Goal: Use online tool/utility: Utilize a website feature to perform a specific function

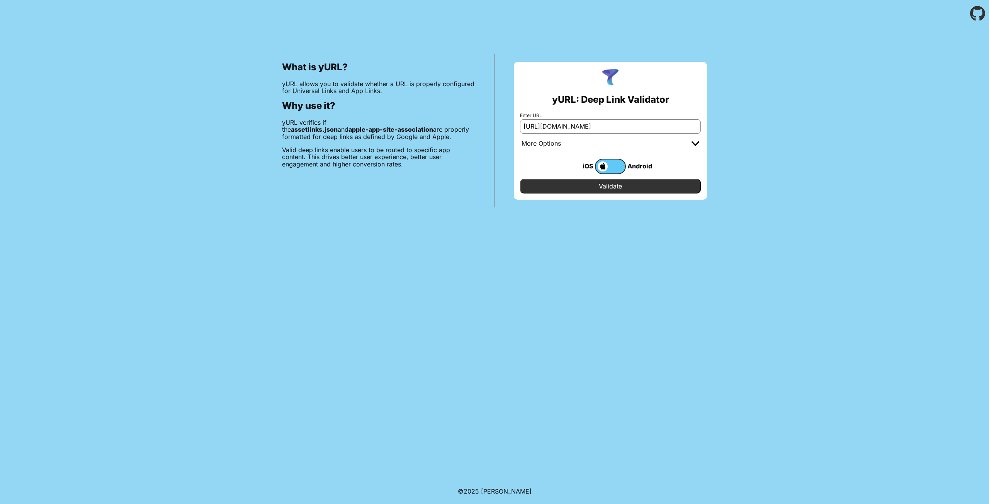
scroll to position [0, 27]
click at [644, 270] on body "What is yURL? yURL allows you to validate whether a URL is properly configured …" at bounding box center [494, 252] width 989 height 504
click at [548, 123] on input "[URL][DOMAIN_NAME]" at bounding box center [610, 126] width 181 height 14
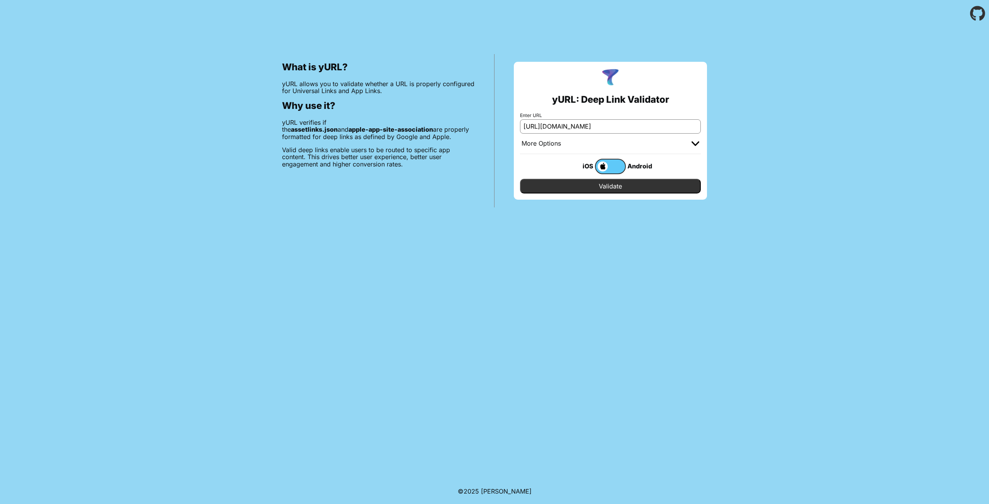
type input "[URL][DOMAIN_NAME]"
click at [590, 185] on input "Validate" at bounding box center [610, 186] width 181 height 15
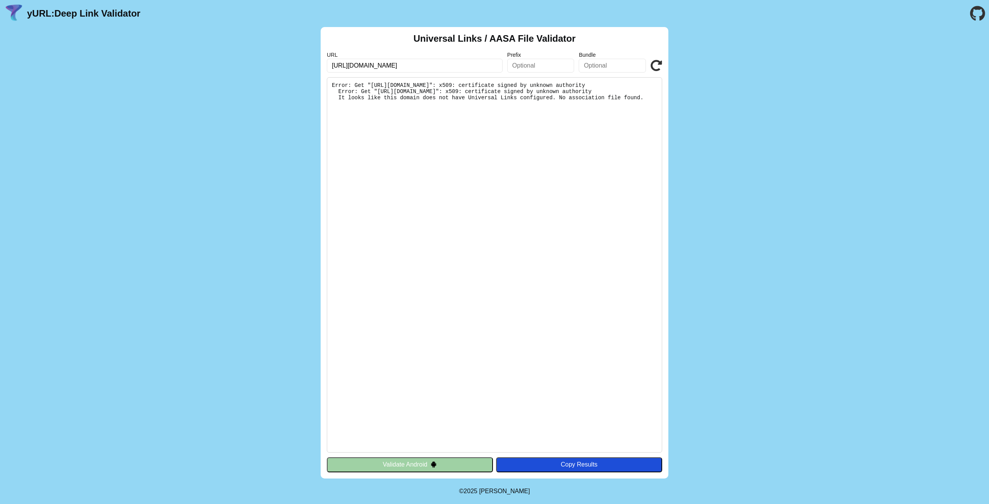
scroll to position [0, 26]
drag, startPoint x: 455, startPoint y: 65, endPoint x: 629, endPoint y: 87, distance: 174.8
click at [608, 70] on div "URL [URL][DOMAIN_NAME] Prefix Bundle Validate" at bounding box center [494, 62] width 335 height 21
click at [780, 172] on div "Universal Links / AASA File Validator URL [URL][DOMAIN_NAME] Prefix Bundle Vali…" at bounding box center [494, 253] width 989 height 452
drag, startPoint x: 418, startPoint y: 64, endPoint x: 613, endPoint y: 63, distance: 195.1
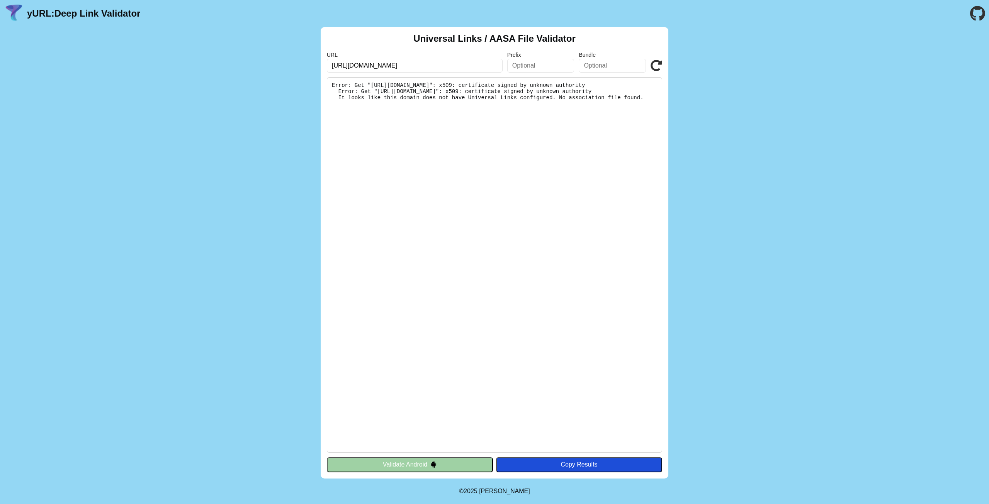
click at [613, 63] on div "URL [URL][DOMAIN_NAME] Prefix Bundle Validate" at bounding box center [494, 62] width 335 height 21
click at [434, 67] on input "[URL][DOMAIN_NAME]" at bounding box center [415, 66] width 176 height 14
paste input "text"
type input "[URL][DOMAIN_NAME]"
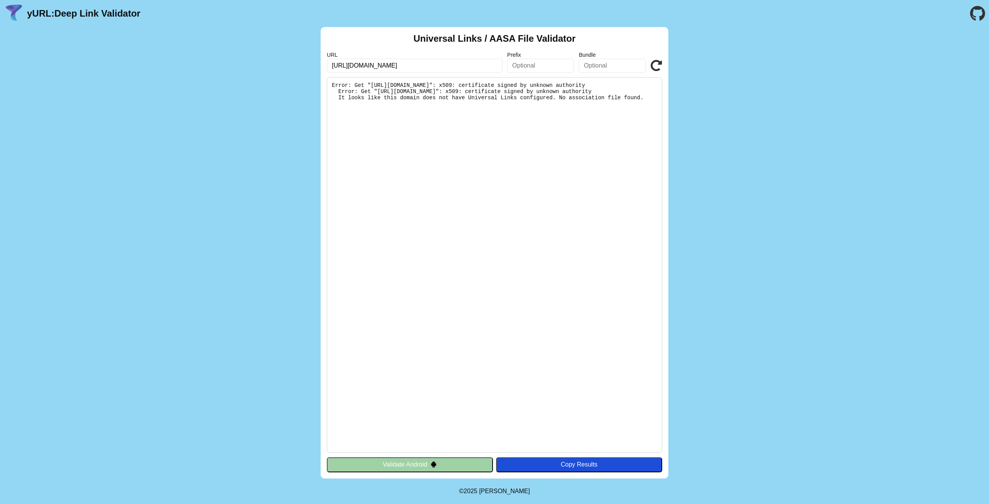
click at [654, 64] on icon at bounding box center [657, 66] width 12 height 12
drag, startPoint x: 0, startPoint y: 0, endPoint x: 299, endPoint y: 71, distance: 307.8
click at [299, 71] on div "Universal Links / AASA File Validator URL [URL][DOMAIN_NAME] Prefix Bundle Vali…" at bounding box center [494, 253] width 989 height 452
click at [435, 140] on pre "Error: Get "https://mobile.bkkforexsys.com/.well-known/apple-app-site-associati…" at bounding box center [494, 265] width 335 height 376
drag, startPoint x: 389, startPoint y: 102, endPoint x: 280, endPoint y: 76, distance: 111.2
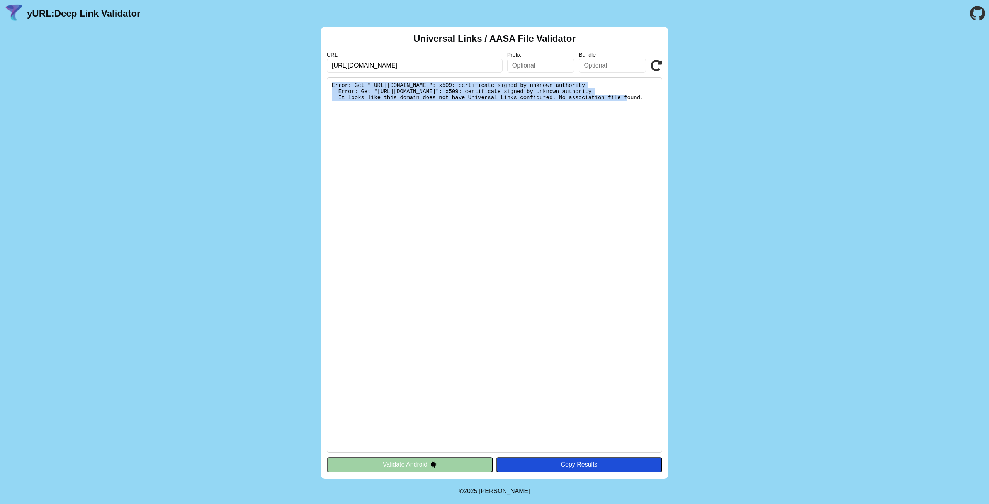
click at [280, 76] on div "Universal Links / AASA File Validator URL https://mobile.bkkforexsys.com Prefix…" at bounding box center [494, 253] width 989 height 452
click at [403, 126] on pre "Error: Get "https://mobile.bkkforexsys.com/.well-known/apple-app-site-associati…" at bounding box center [494, 265] width 335 height 376
drag, startPoint x: 579, startPoint y: 113, endPoint x: 223, endPoint y: 80, distance: 357.0
click at [223, 80] on div "Universal Links / AASA File Validator URL https://mobile.bkkforexsys.com Prefix…" at bounding box center [494, 253] width 989 height 452
click at [415, 160] on pre "Error: Get "https://mobile.bkkforexsys.com/.well-known/apple-app-site-associati…" at bounding box center [494, 265] width 335 height 376
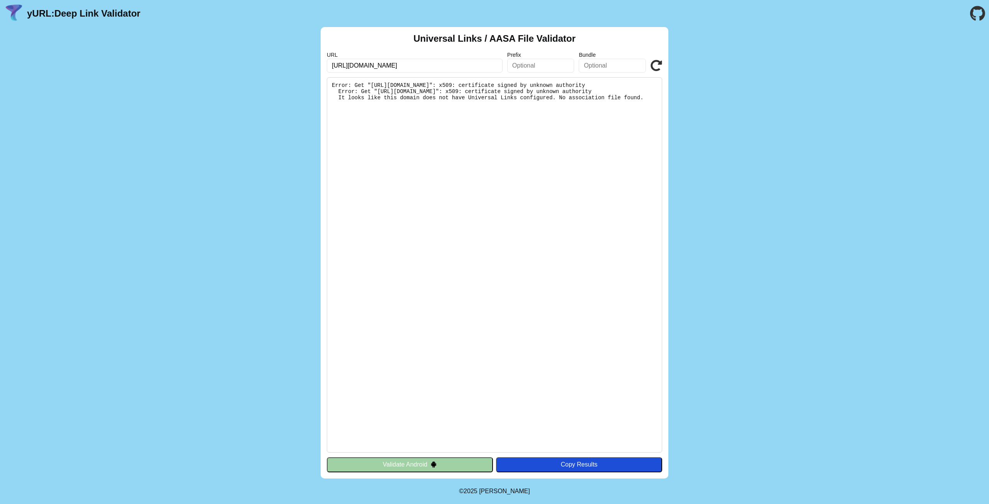
click at [481, 224] on pre "Error: Get "https://mobile.bkkforexsys.com/.well-known/apple-app-site-associati…" at bounding box center [494, 265] width 335 height 376
click at [413, 61] on input "https://mobile.bkkforexsys.com" at bounding box center [415, 66] width 176 height 14
